Goal: Manage account settings

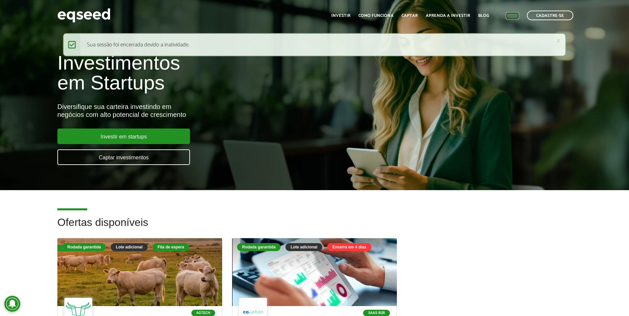
click at [309, 17] on link "Login" at bounding box center [512, 16] width 13 height 4
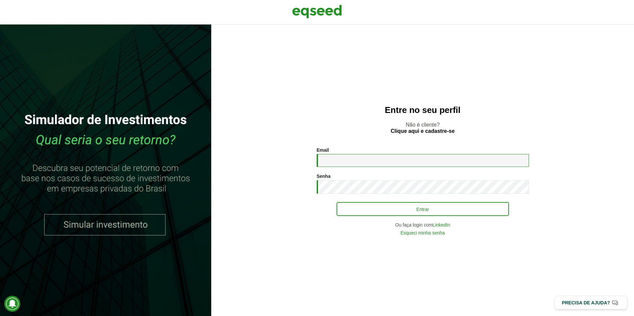
type input "**********"
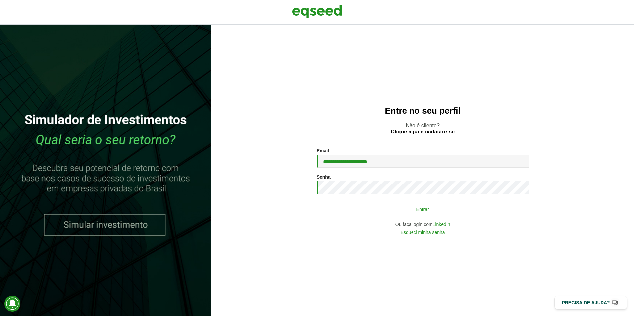
click at [371, 213] on button "Entrar" at bounding box center [422, 209] width 172 height 13
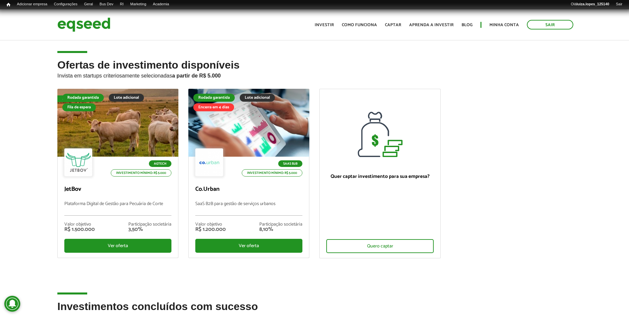
click at [55, 187] on li "Fila de espera Rodada garantida Lote adicional Fila de espera Agtech Investimen…" at bounding box center [117, 174] width 131 height 171
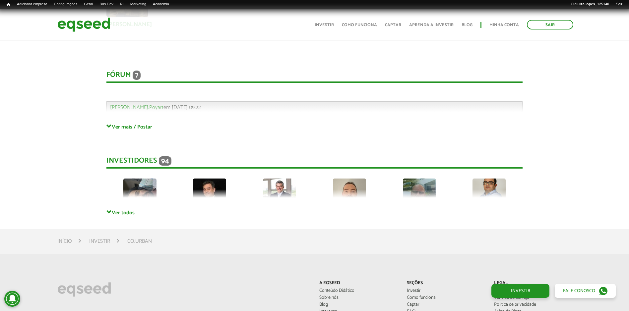
scroll to position [1657, 0]
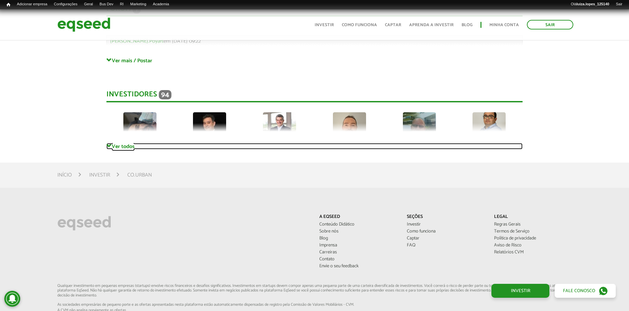
click at [107, 145] on span at bounding box center [108, 145] width 5 height 5
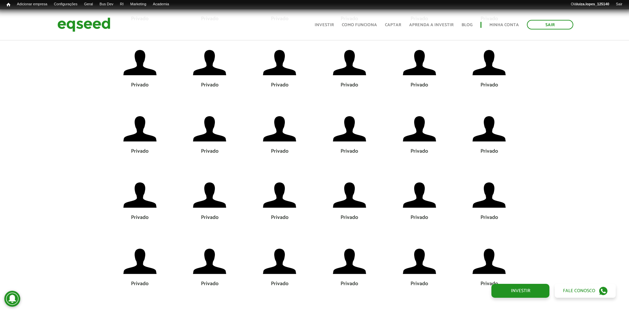
scroll to position [2618, 0]
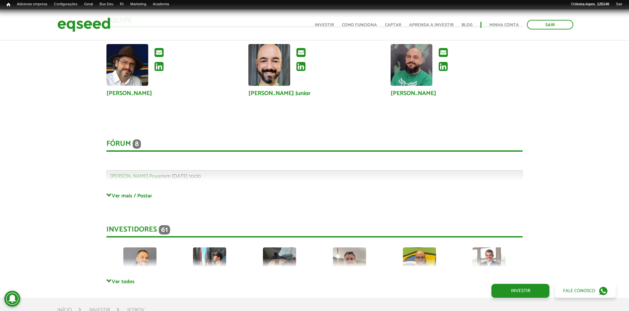
scroll to position [1883, 0]
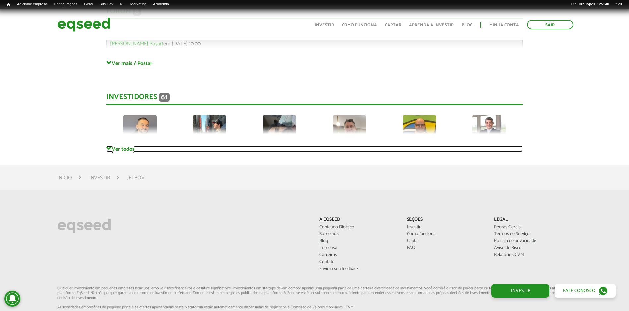
click at [115, 148] on link "Ver todos" at bounding box center [314, 149] width 416 height 6
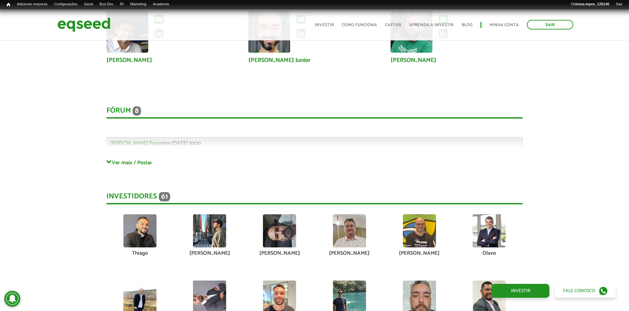
scroll to position [1817, 0]
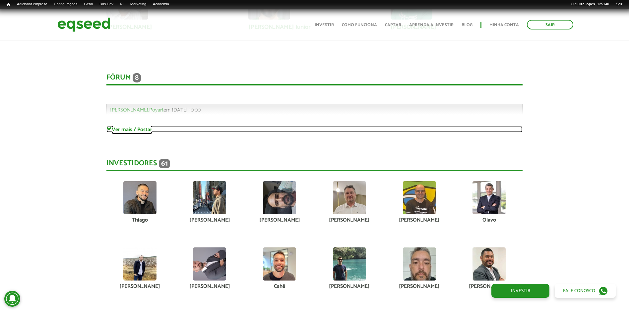
click at [110, 131] on span at bounding box center [108, 129] width 5 height 5
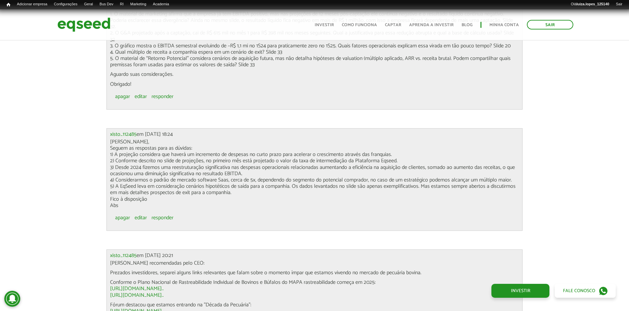
scroll to position [2612, 0]
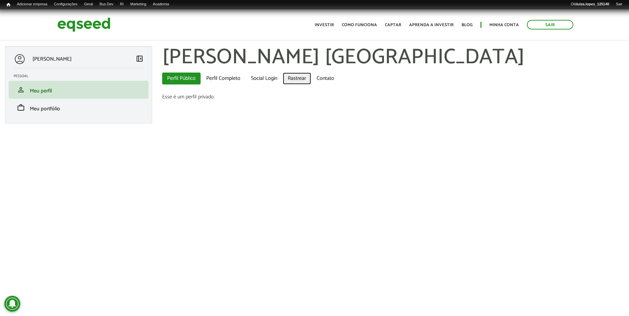
click at [295, 76] on link "Rastrear" at bounding box center [297, 79] width 28 height 12
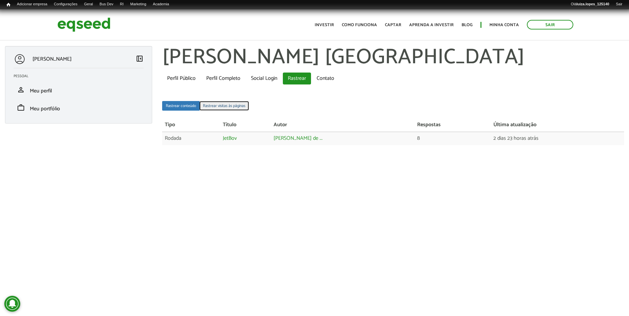
click at [223, 108] on link "Rastrear visitas às páginas" at bounding box center [224, 106] width 50 height 10
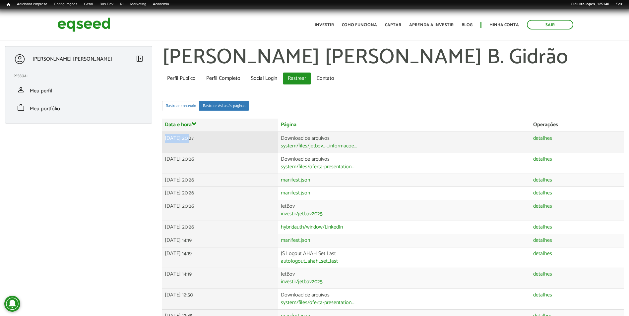
drag, startPoint x: 165, startPoint y: 139, endPoint x: 190, endPoint y: 139, distance: 24.5
click at [190, 139] on td "26/08/2025 - 20:27" at bounding box center [220, 142] width 116 height 21
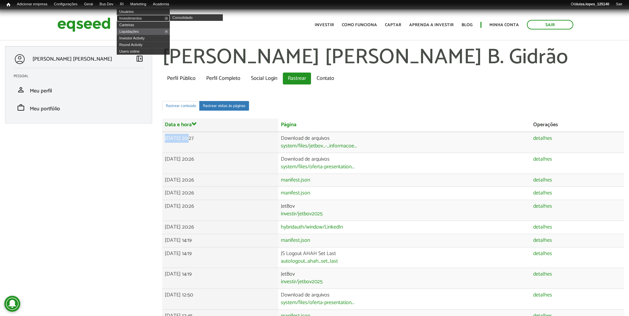
click at [133, 18] on link "Investimentos" at bounding box center [143, 18] width 53 height 7
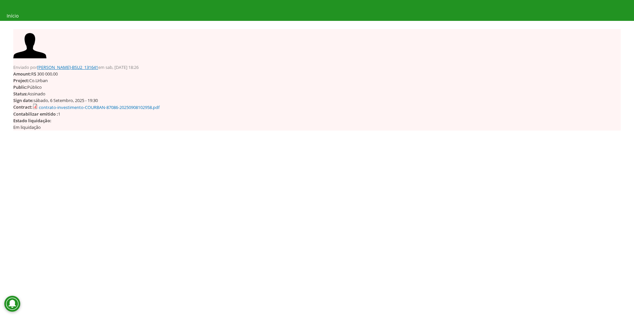
click at [83, 66] on link "[PERSON_NAME]-BSU2_131641" at bounding box center [67, 67] width 61 height 6
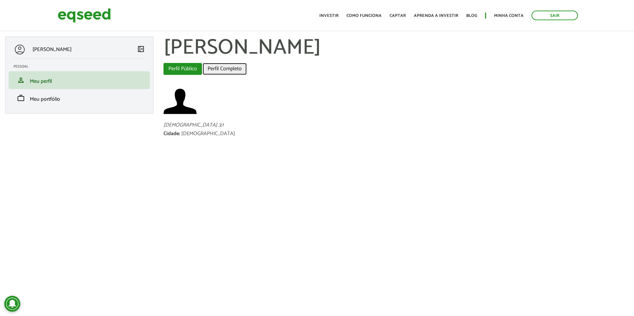
click at [236, 70] on link "Perfil Completo" at bounding box center [224, 69] width 44 height 12
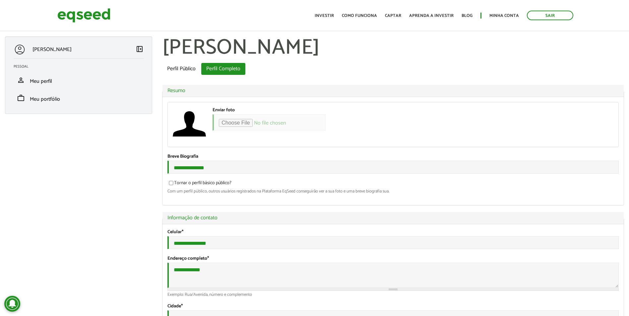
type input "**********"
drag, startPoint x: 0, startPoint y: 0, endPoint x: 228, endPoint y: 81, distance: 241.9
drag, startPoint x: 228, startPoint y: 81, endPoint x: 393, endPoint y: 62, distance: 165.8
click at [51, 97] on span "Meu portfólio" at bounding box center [45, 99] width 30 height 9
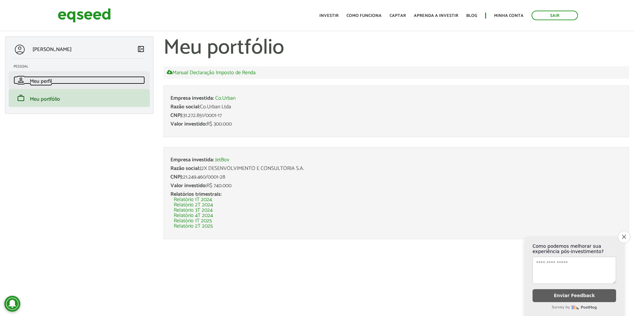
click at [47, 79] on span "Meu perfil" at bounding box center [41, 81] width 22 height 9
